Goal: Task Accomplishment & Management: Manage account settings

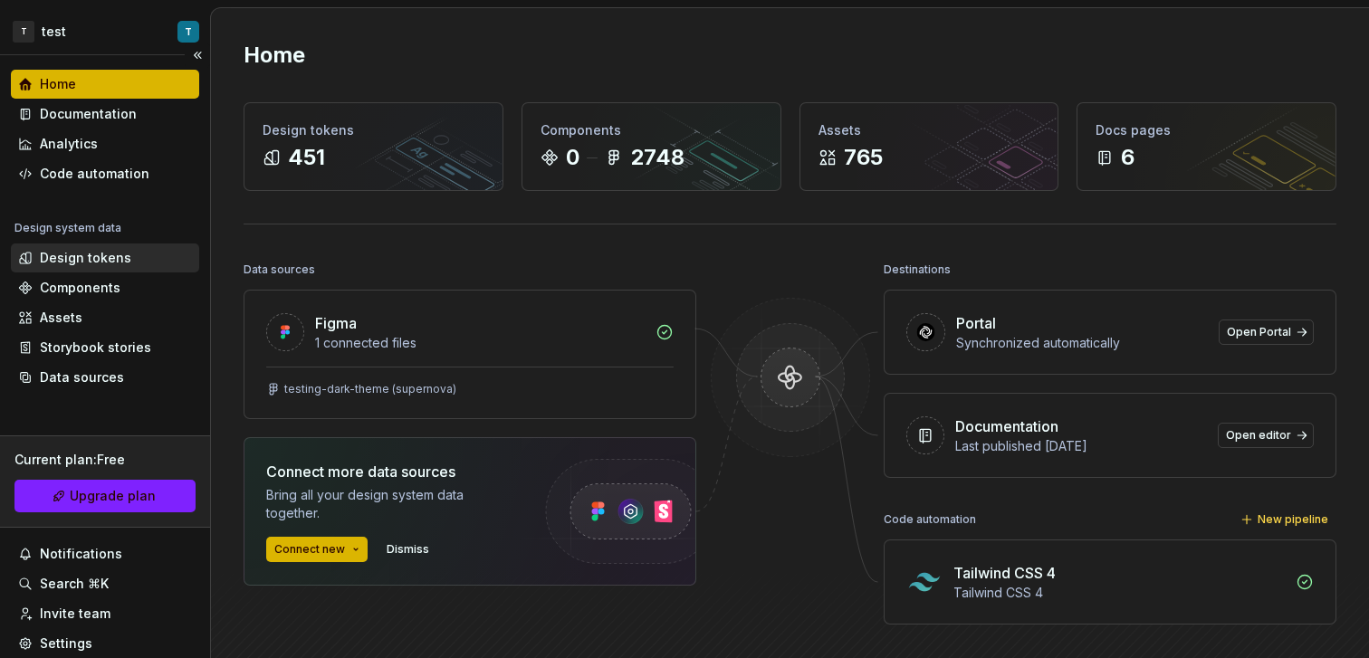
click at [102, 263] on div "Design tokens" at bounding box center [85, 258] width 91 height 18
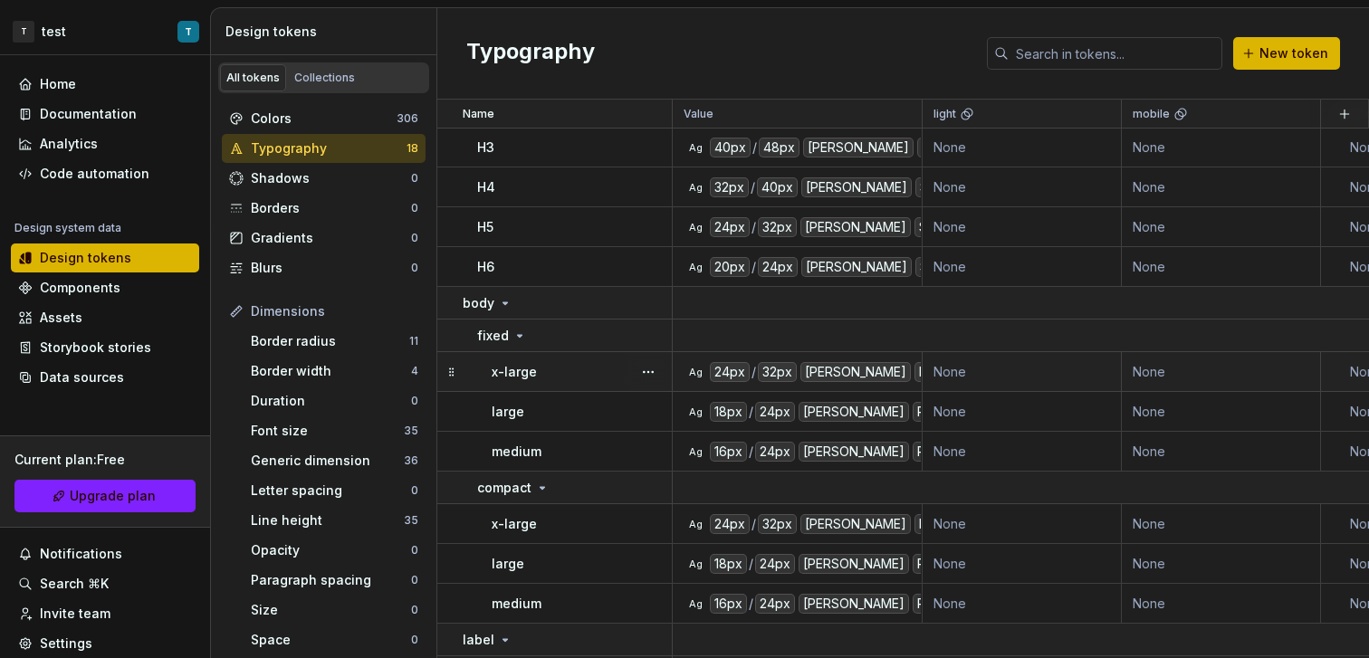
scroll to position [225, 0]
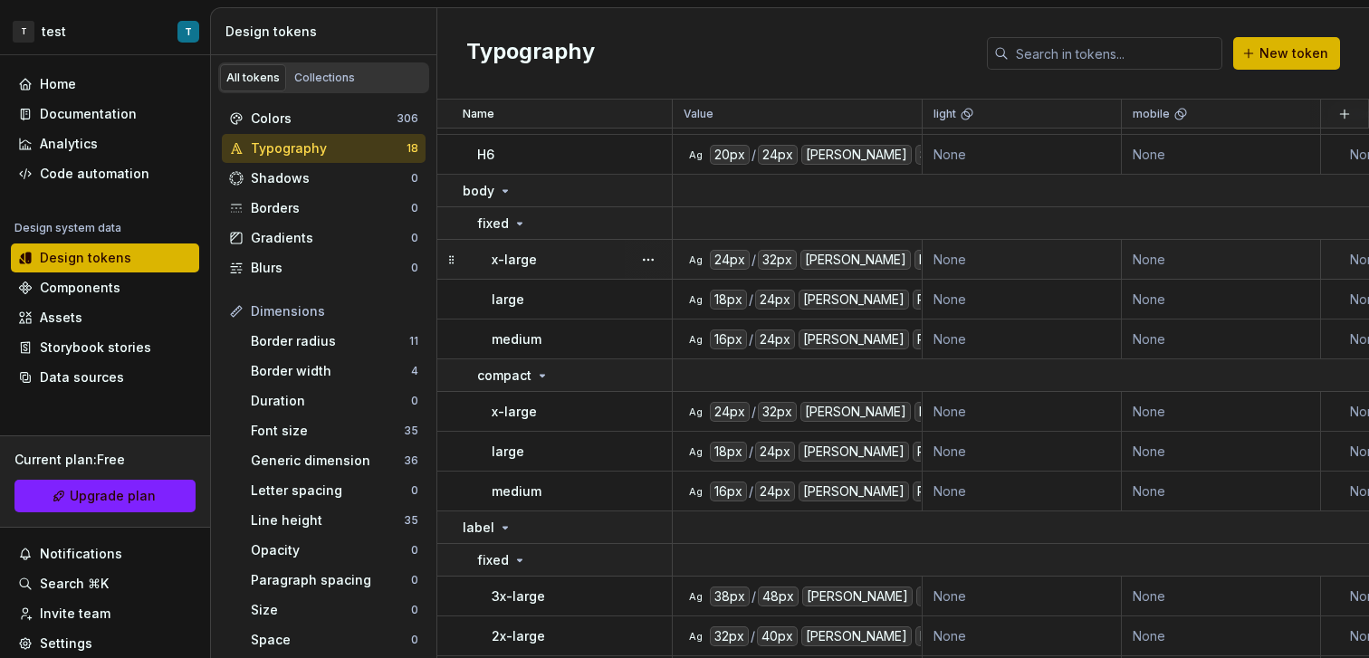
click at [575, 261] on div "x-large" at bounding box center [581, 260] width 179 height 18
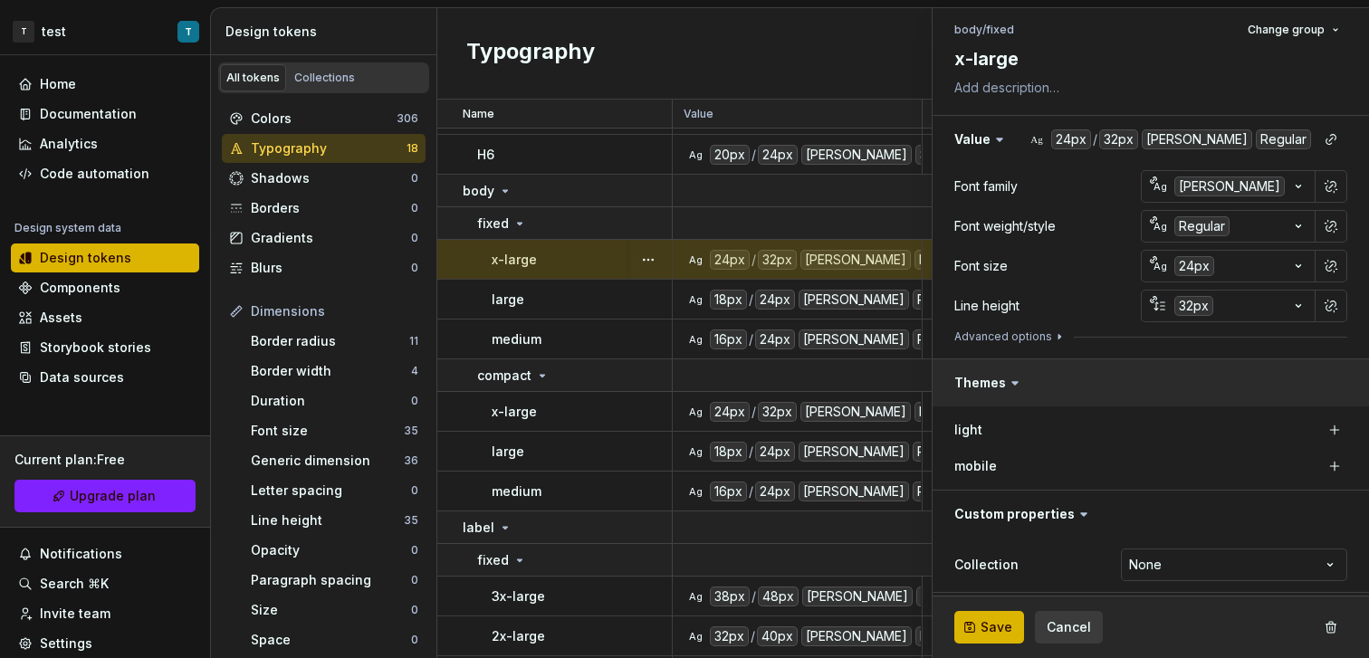
scroll to position [173, 0]
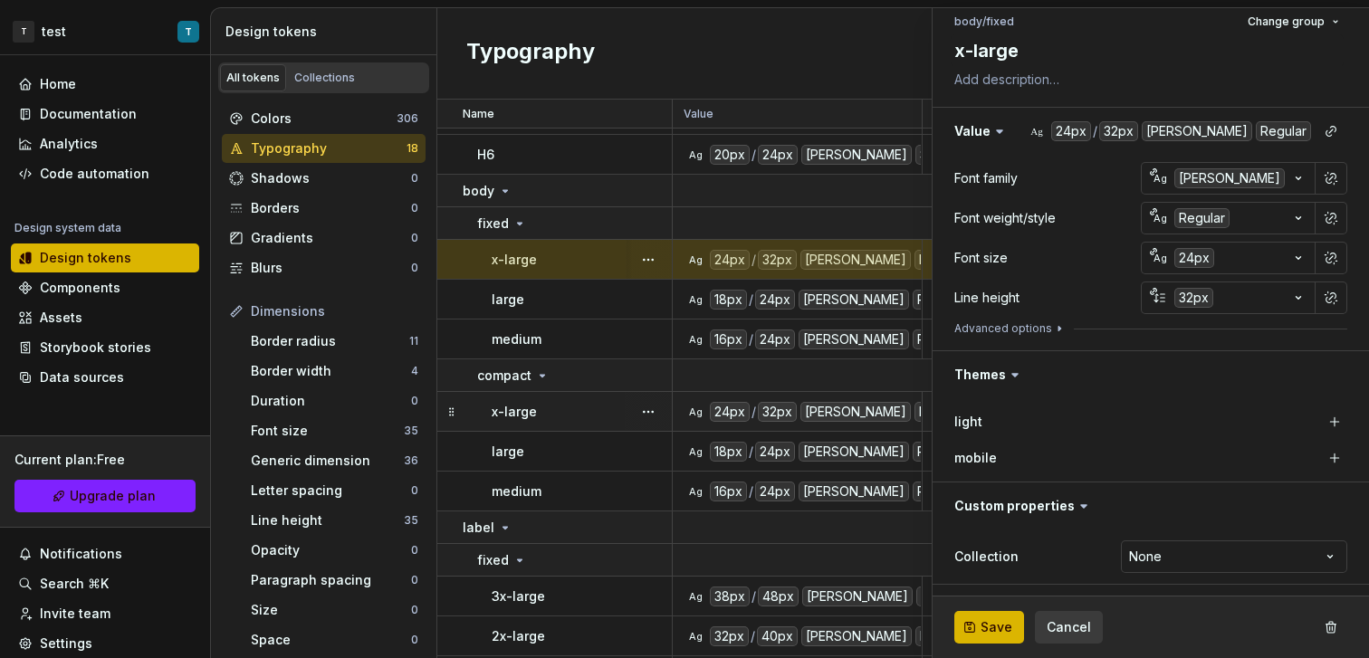
click at [600, 426] on td "x-large" at bounding box center [554, 412] width 235 height 40
type textarea "*"
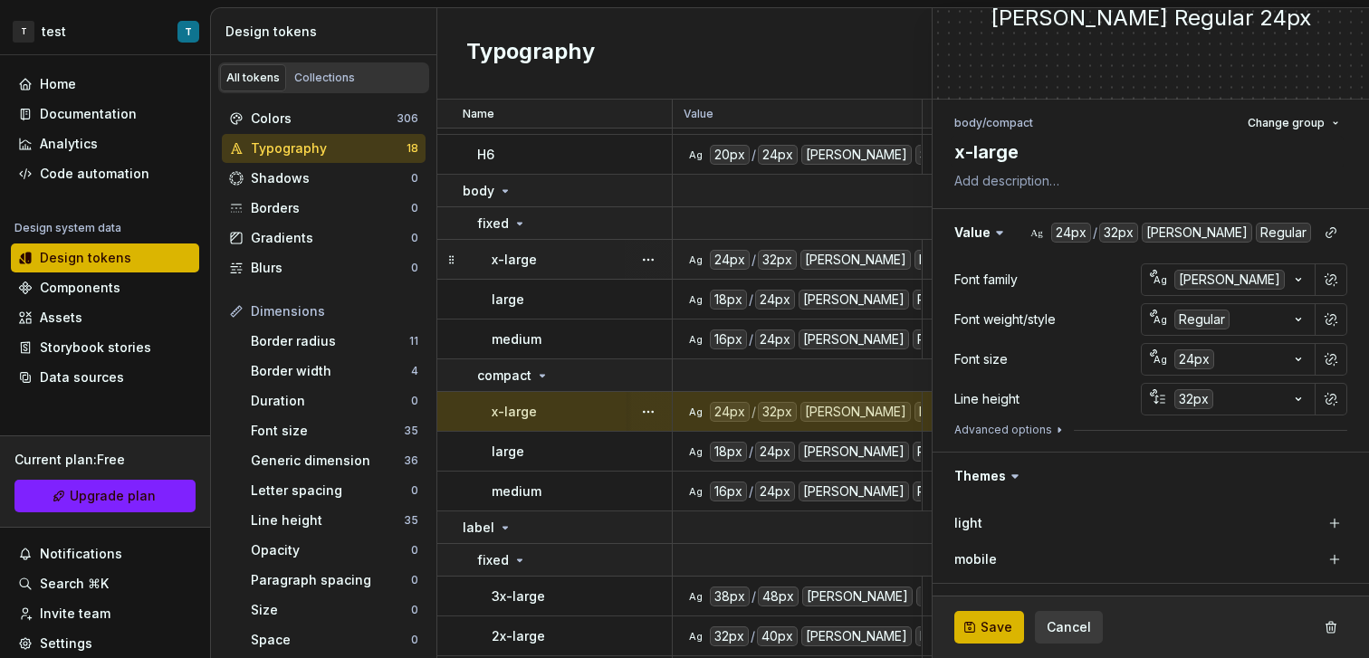
scroll to position [173, 0]
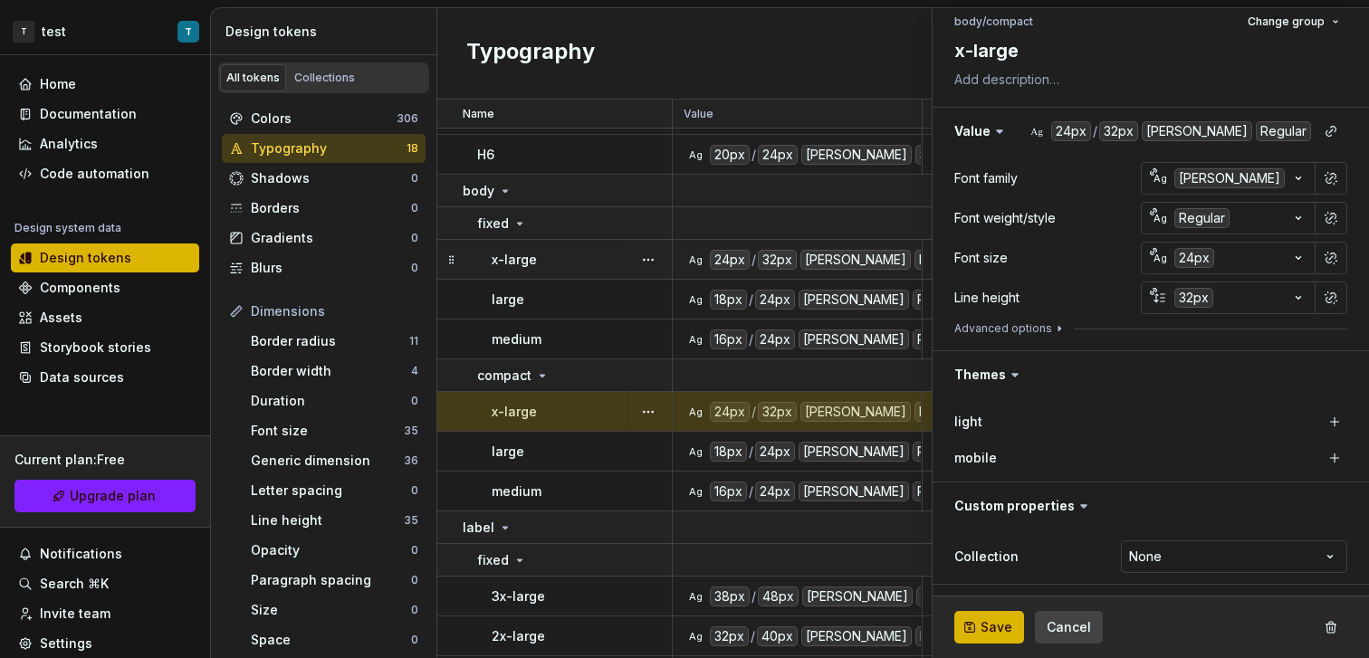
click at [1076, 632] on span "Cancel" at bounding box center [1069, 627] width 44 height 18
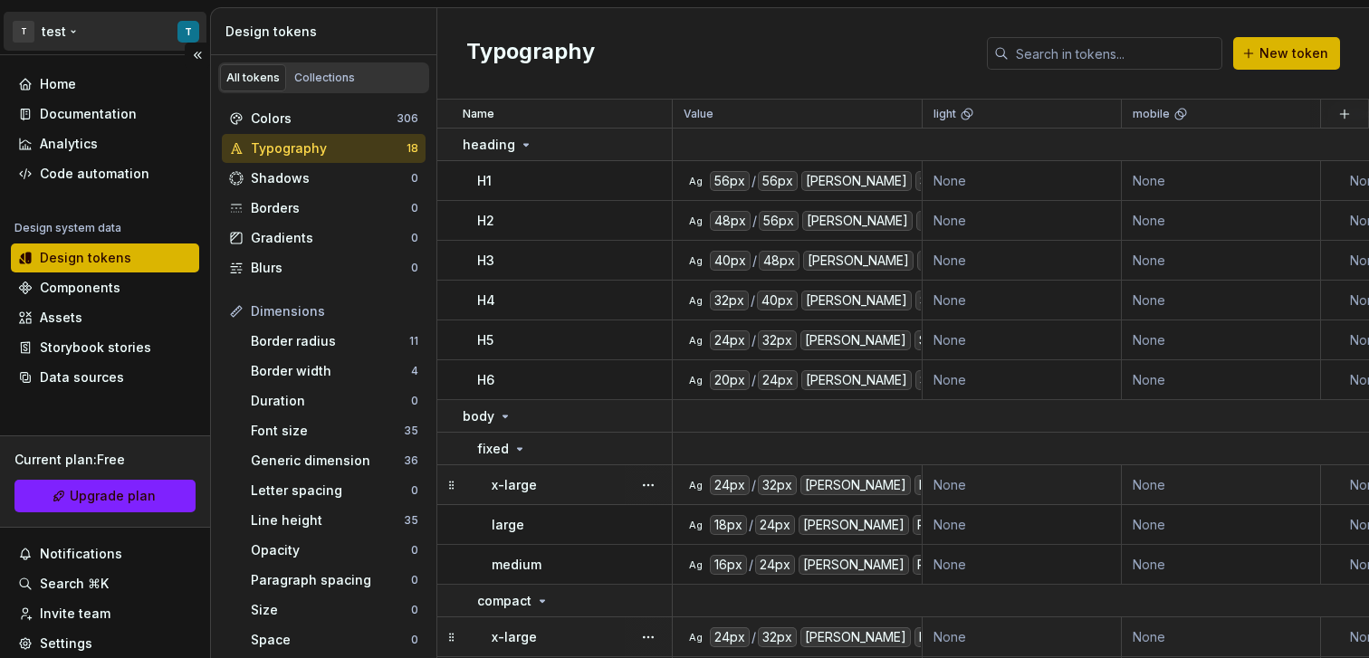
click at [189, 31] on html "T test T Home Documentation Analytics Code automation Design system data Design…" at bounding box center [684, 329] width 1369 height 658
click at [180, 34] on html "T test T Home Documentation Analytics Code automation Design system data Design…" at bounding box center [684, 329] width 1369 height 658
click at [179, 32] on html "T test T Home Documentation Analytics Code automation Design system data Design…" at bounding box center [684, 329] width 1369 height 658
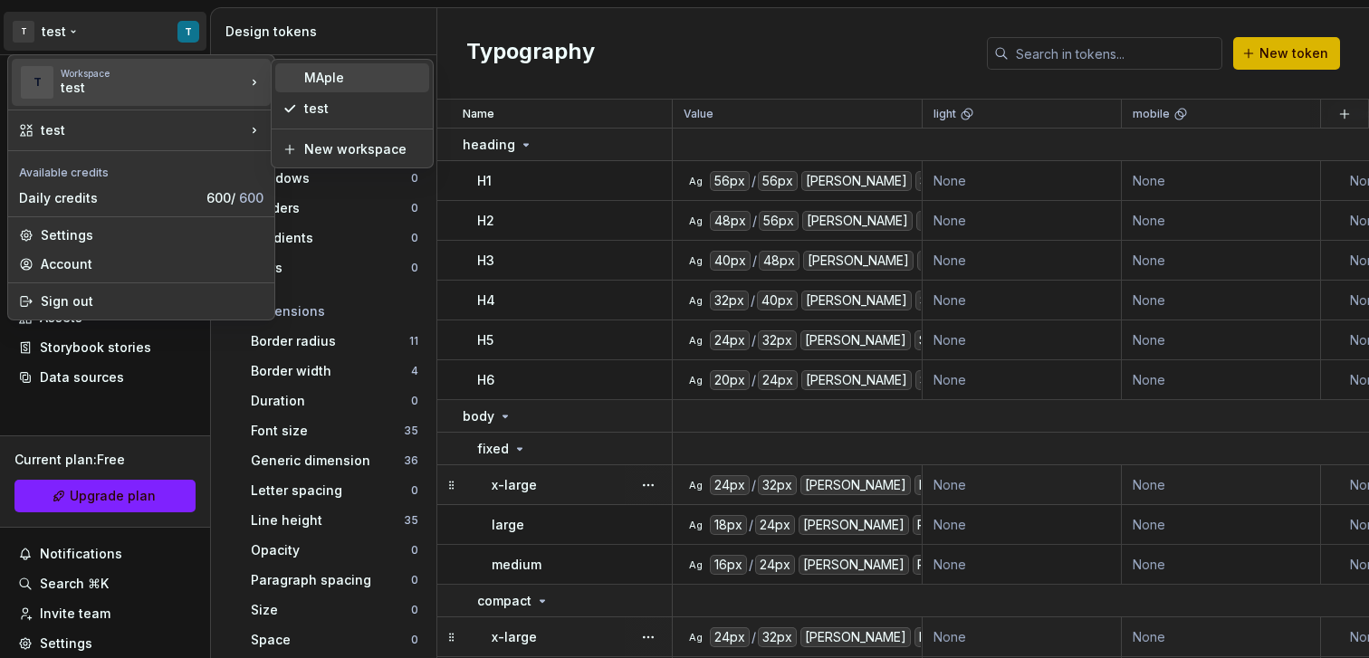
click at [339, 88] on div "MAple" at bounding box center [352, 77] width 154 height 29
